Goal: Information Seeking & Learning: Learn about a topic

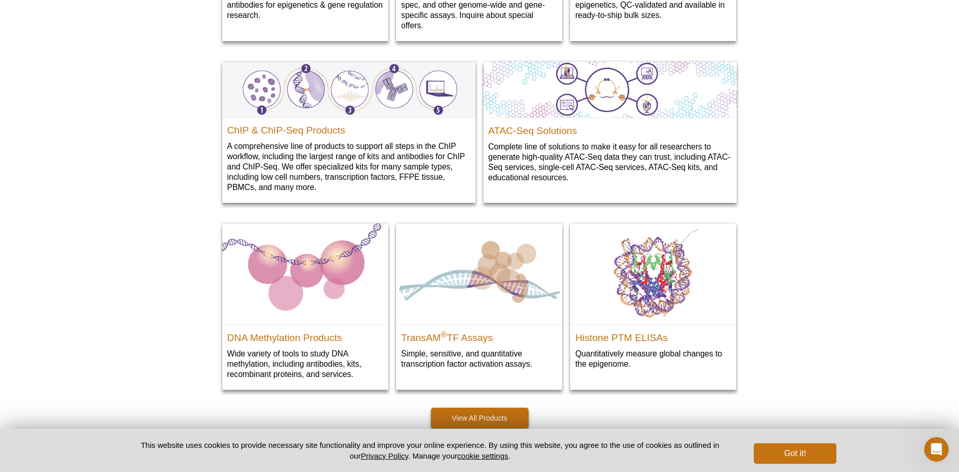
scroll to position [1227, 0]
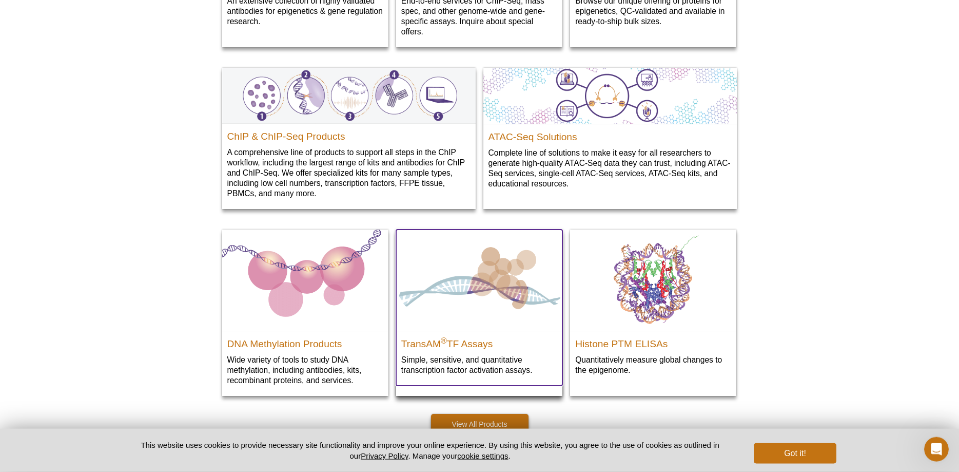
click at [485, 288] on img at bounding box center [479, 279] width 166 height 101
click at [468, 342] on h2 "TransAM ® TF Assays" at bounding box center [479, 341] width 156 height 15
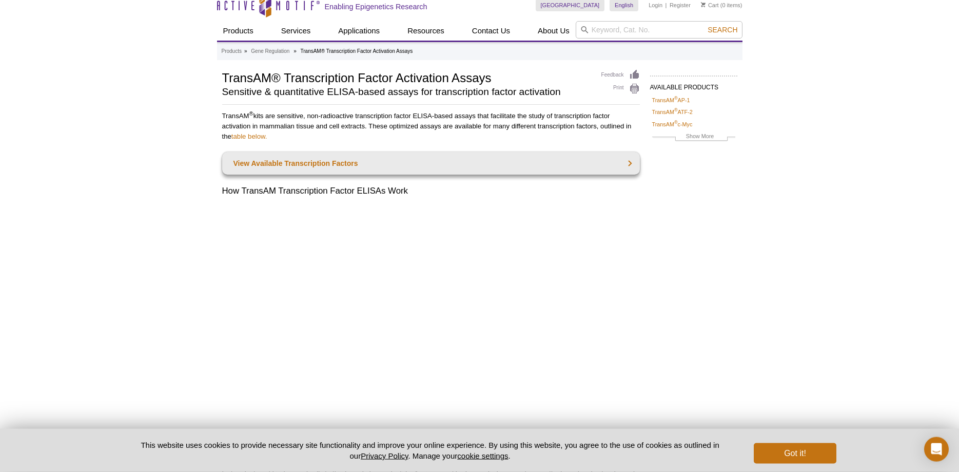
scroll to position [17, 0]
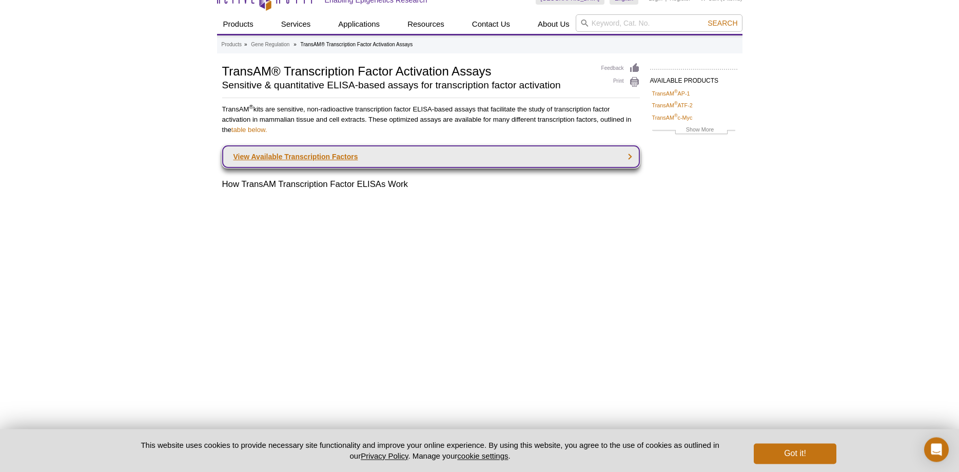
click at [309, 158] on link "View Available Transcription Factors" at bounding box center [431, 156] width 418 height 23
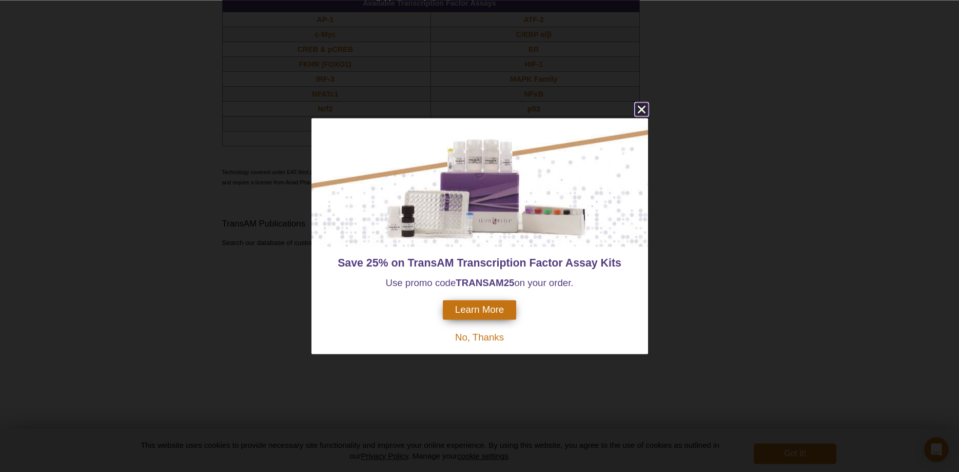
click at [639, 105] on icon "close" at bounding box center [641, 109] width 13 height 13
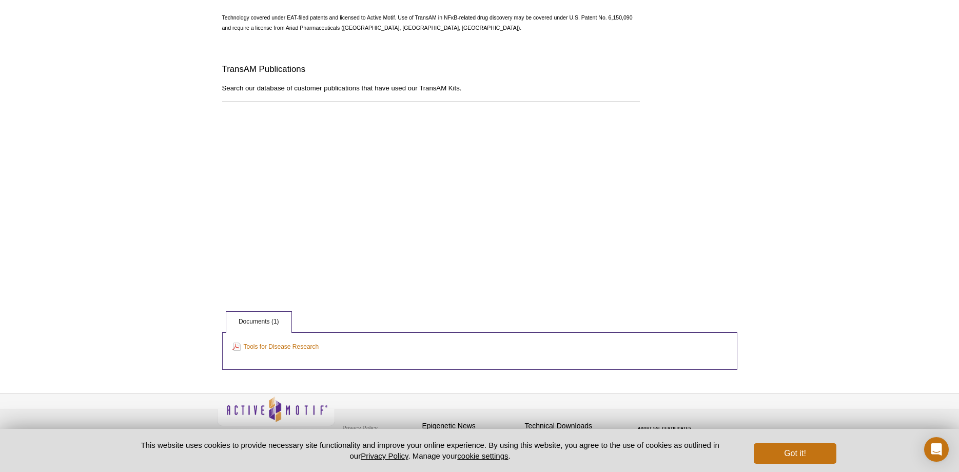
scroll to position [987, 0]
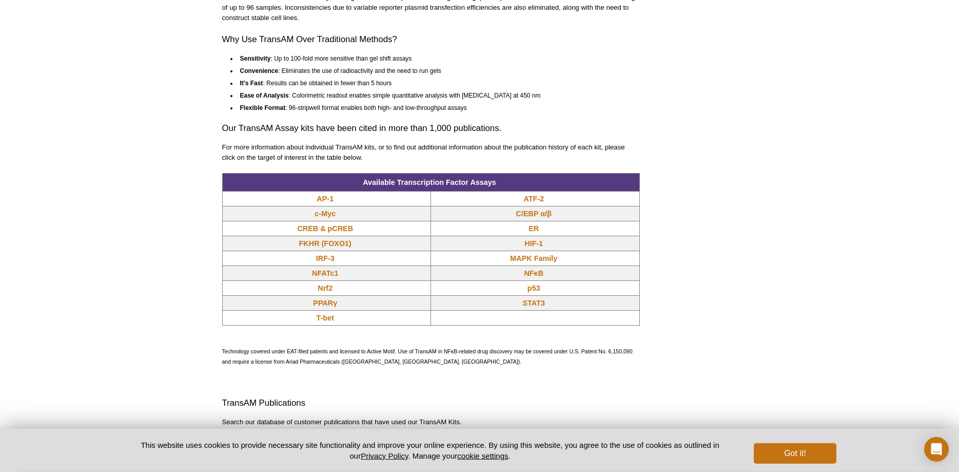
scroll to position [636, 0]
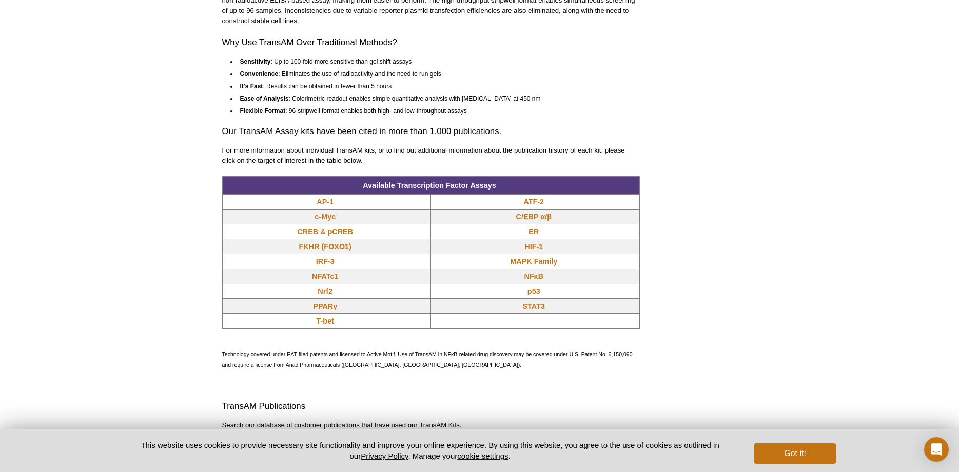
drag, startPoint x: 953, startPoint y: 301, endPoint x: 956, endPoint y: 277, distance: 24.8
click at [956, 277] on html "Active Motif Logo Enabling Epigenetics Research 0 Search Skip to content Active…" at bounding box center [479, 106] width 959 height 1485
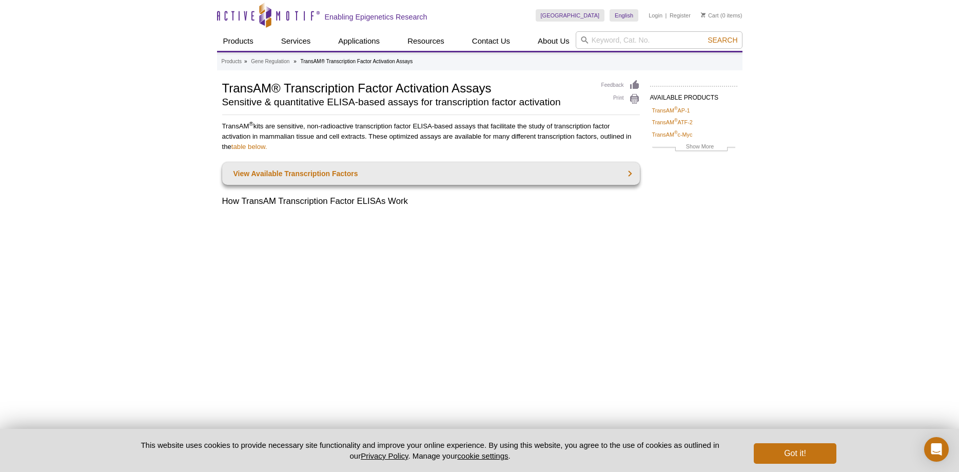
scroll to position [308, 0]
